Goal: Task Accomplishment & Management: Complete application form

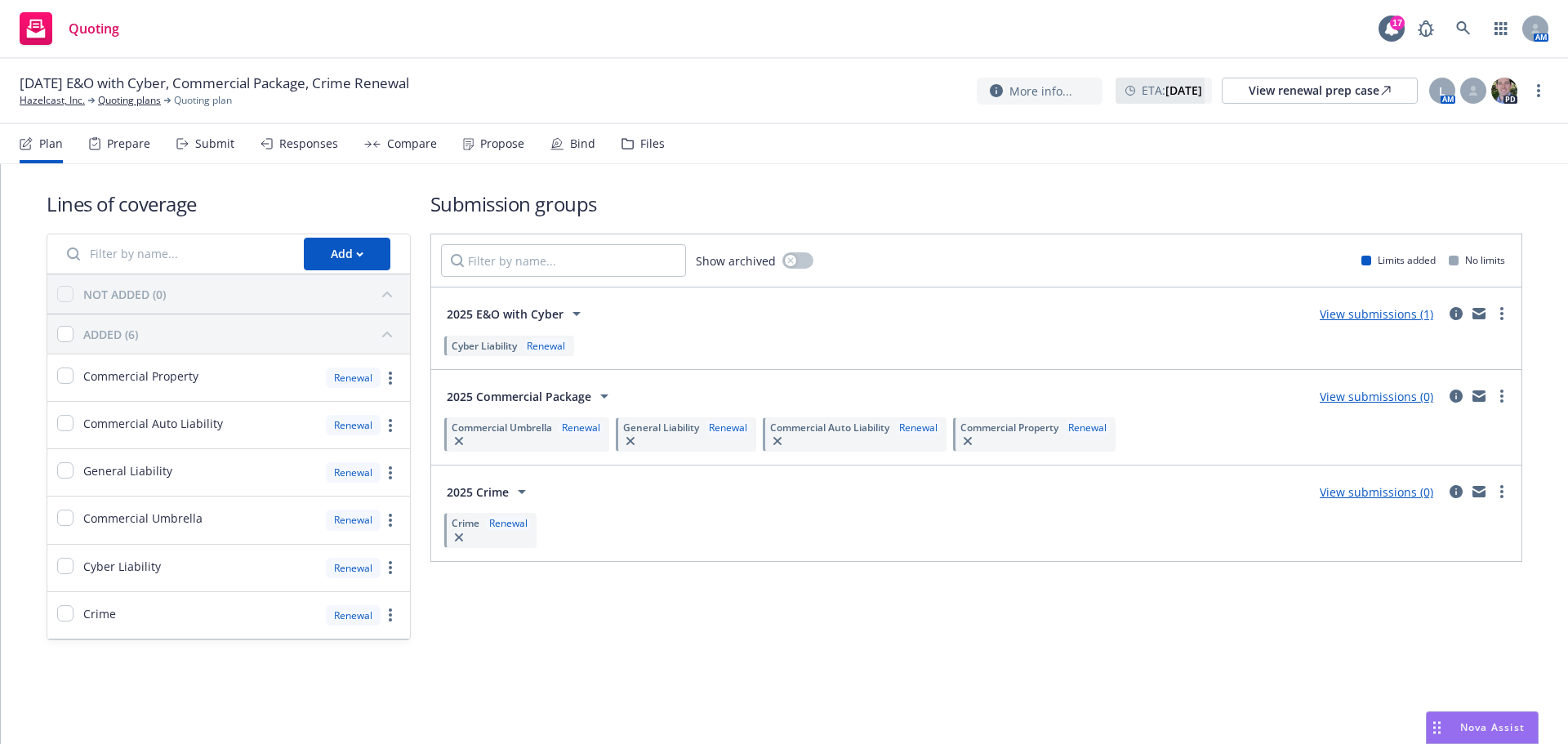
click at [216, 139] on div "Submit" at bounding box center [215, 143] width 39 height 13
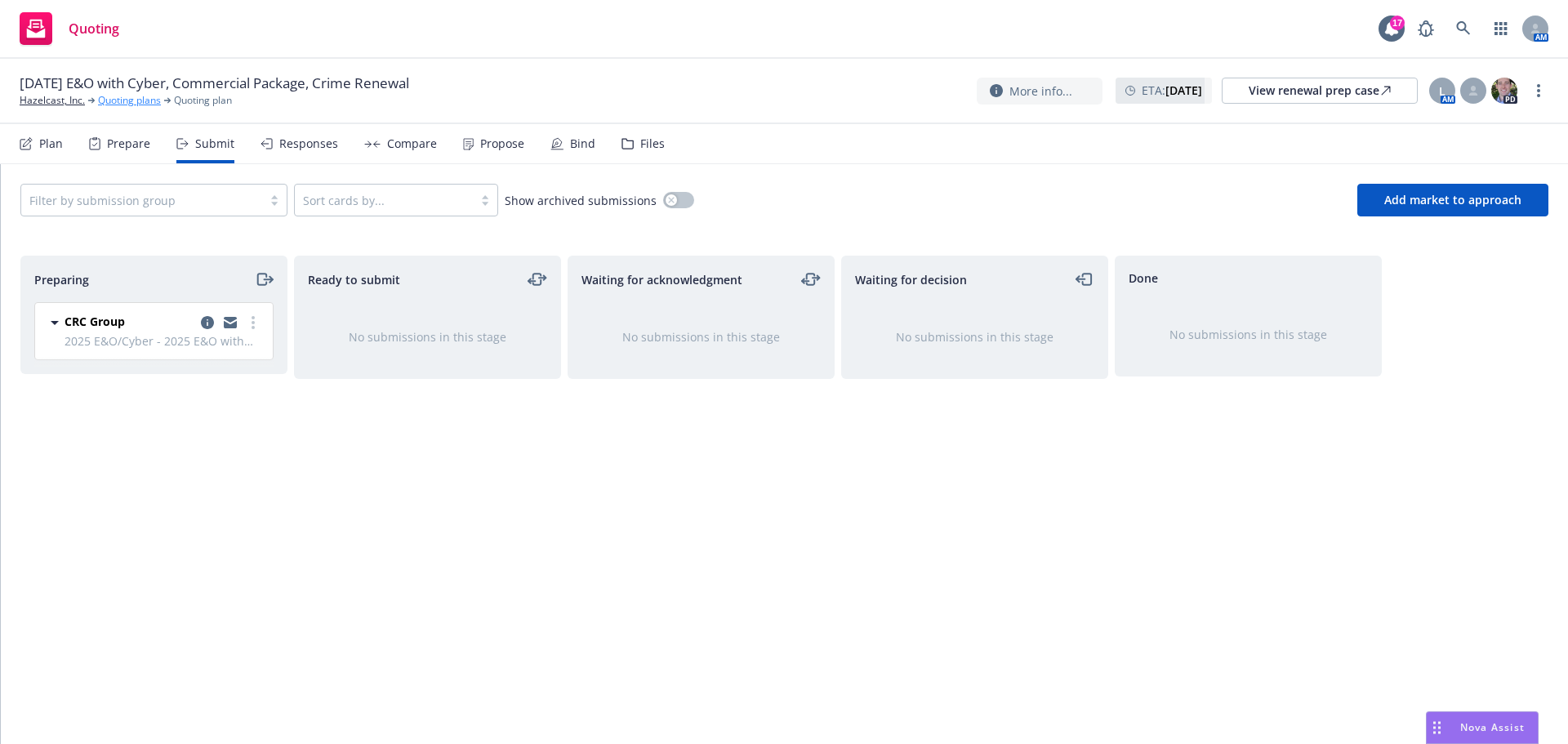
click at [129, 99] on link "Quoting plans" at bounding box center [129, 100] width 63 height 15
